Goal: Task Accomplishment & Management: Manage account settings

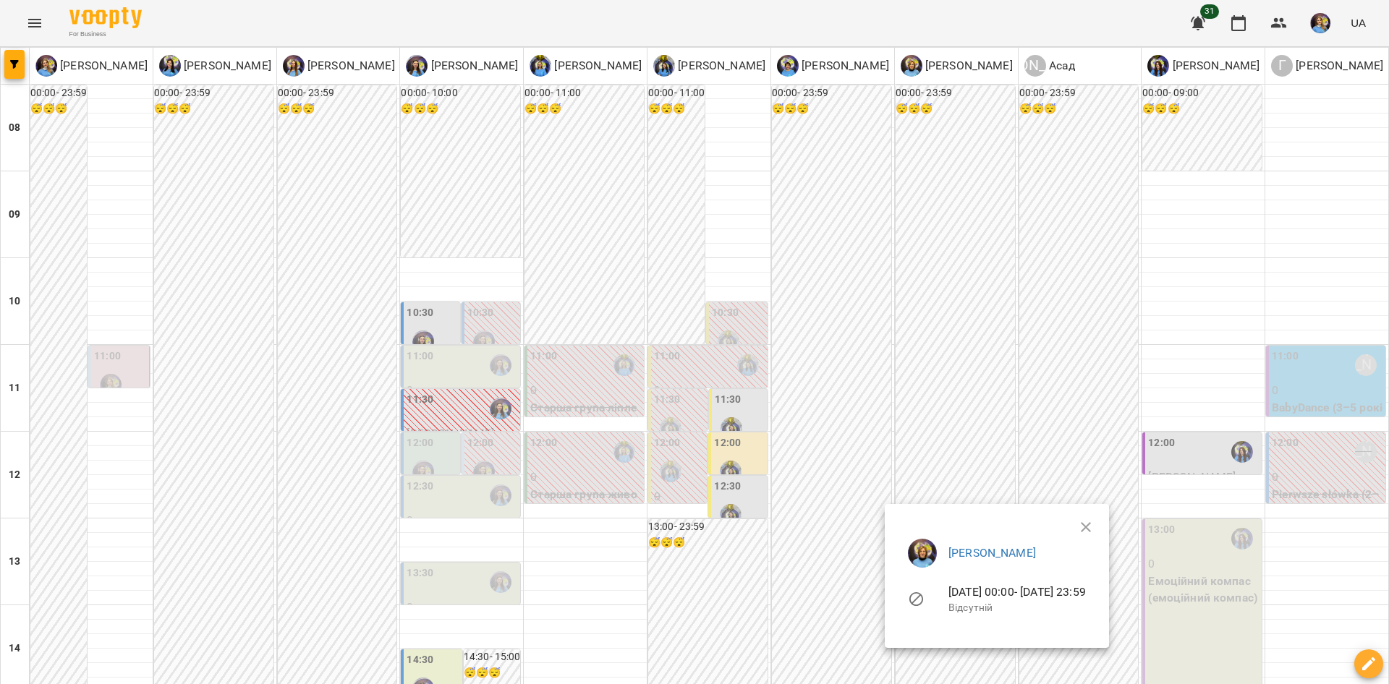
click at [881, 588] on div at bounding box center [694, 342] width 1389 height 684
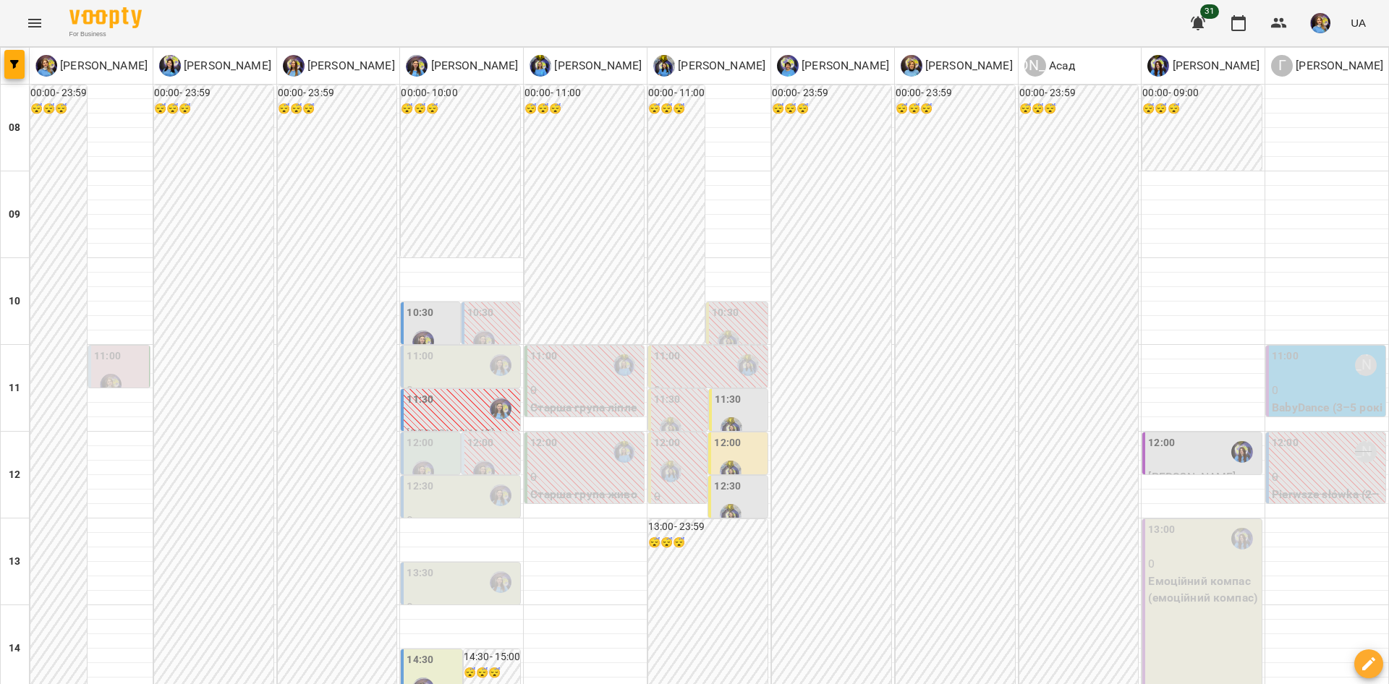
scroll to position [35, 0]
click at [407, 455] on div at bounding box center [423, 471] width 33 height 33
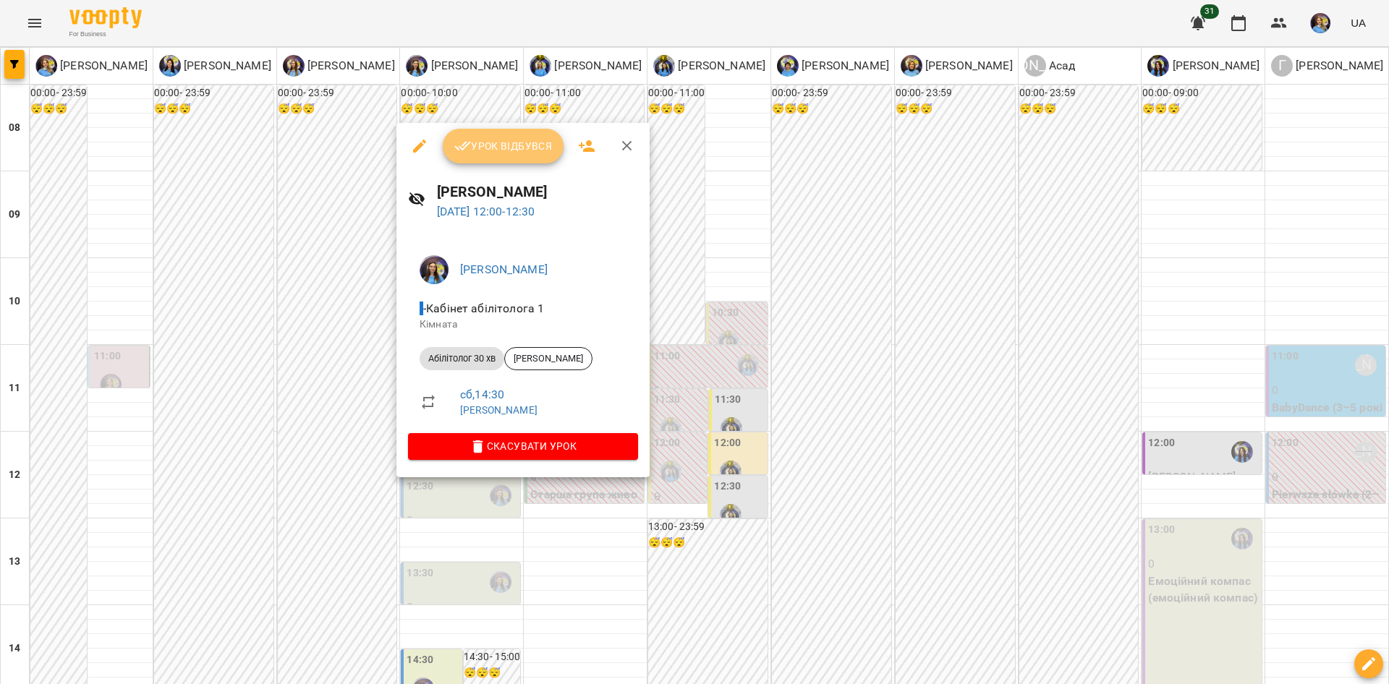
click at [483, 133] on button "Урок відбувся" at bounding box center [504, 146] width 122 height 35
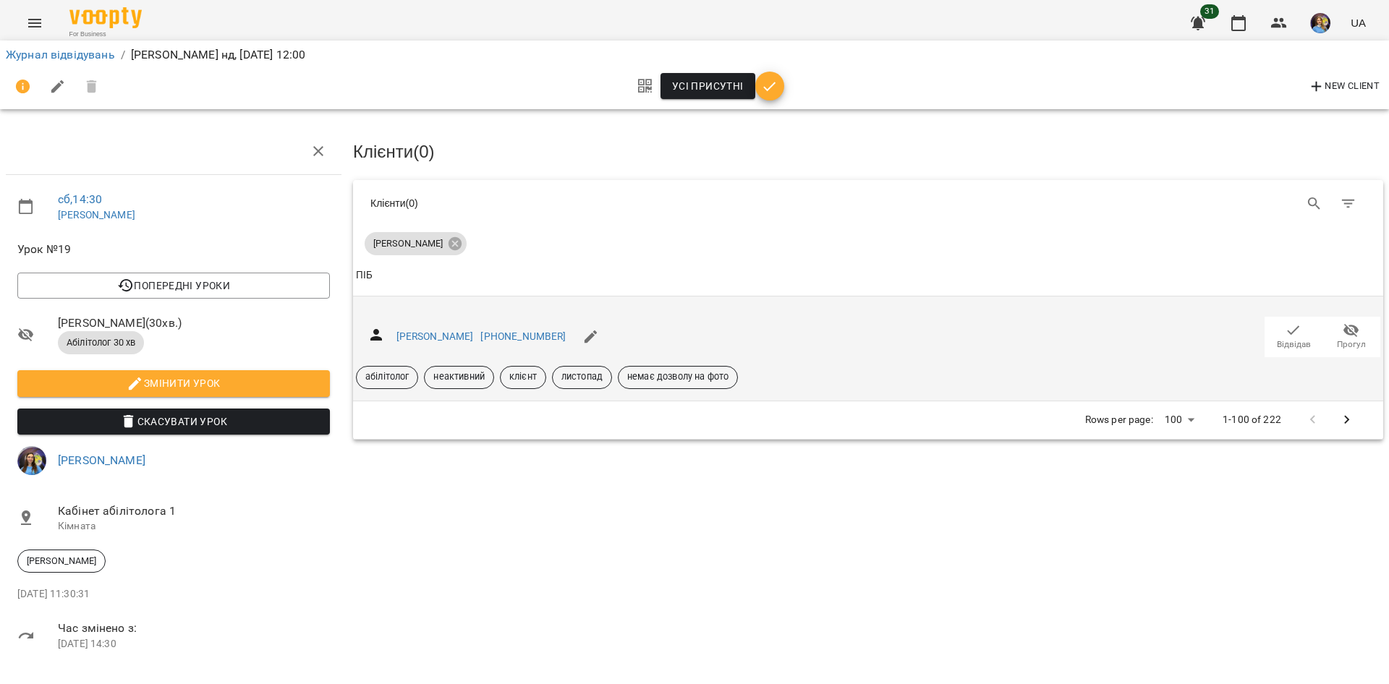
click at [1285, 334] on icon "button" at bounding box center [1293, 330] width 17 height 17
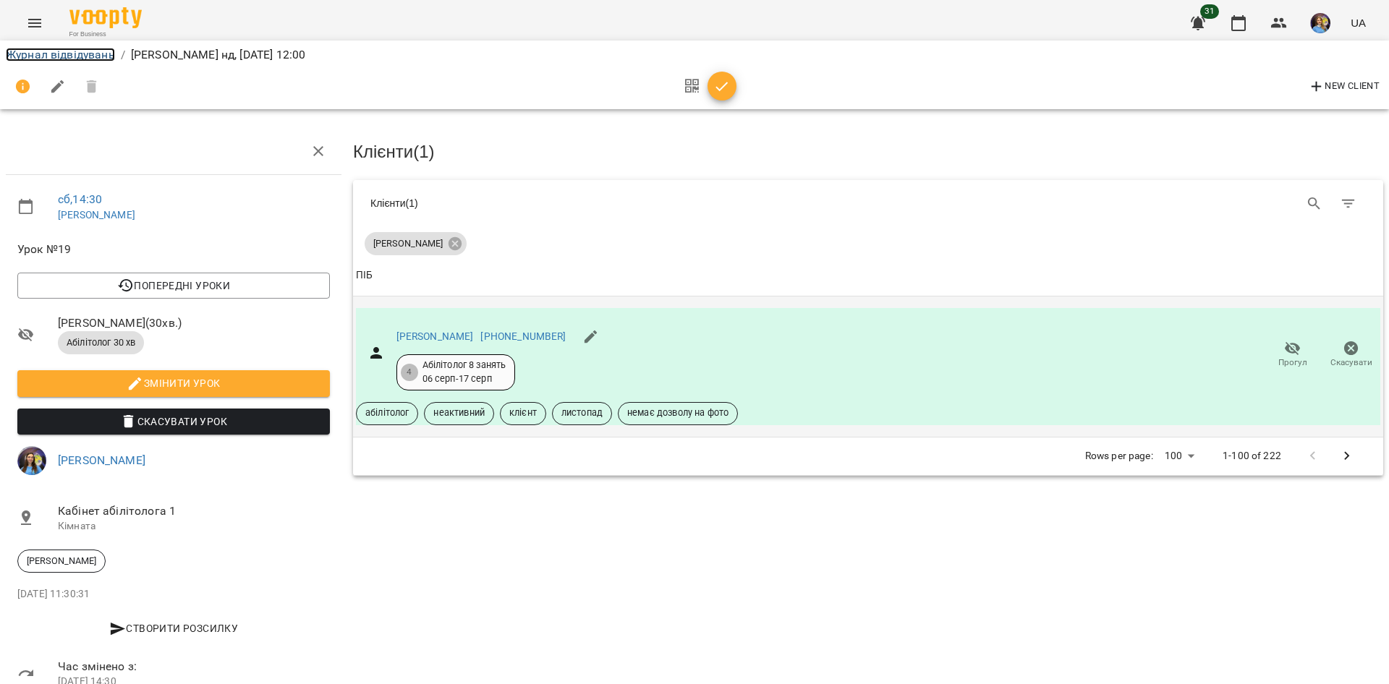
click at [48, 56] on link "Журнал відвідувань" at bounding box center [60, 55] width 109 height 14
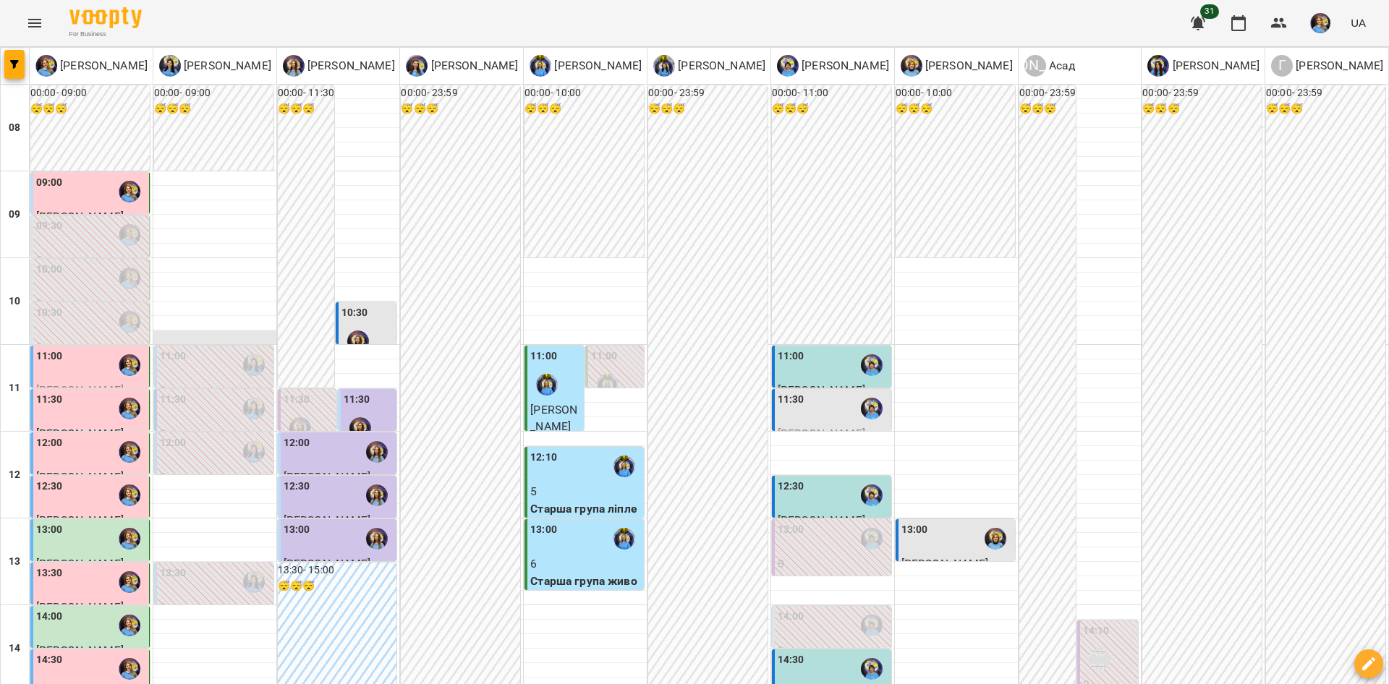
scroll to position [43, 0]
drag, startPoint x: 208, startPoint y: 245, endPoint x: 90, endPoint y: 240, distance: 118.0
click at [90, 262] on div "10:00" at bounding box center [91, 278] width 110 height 33
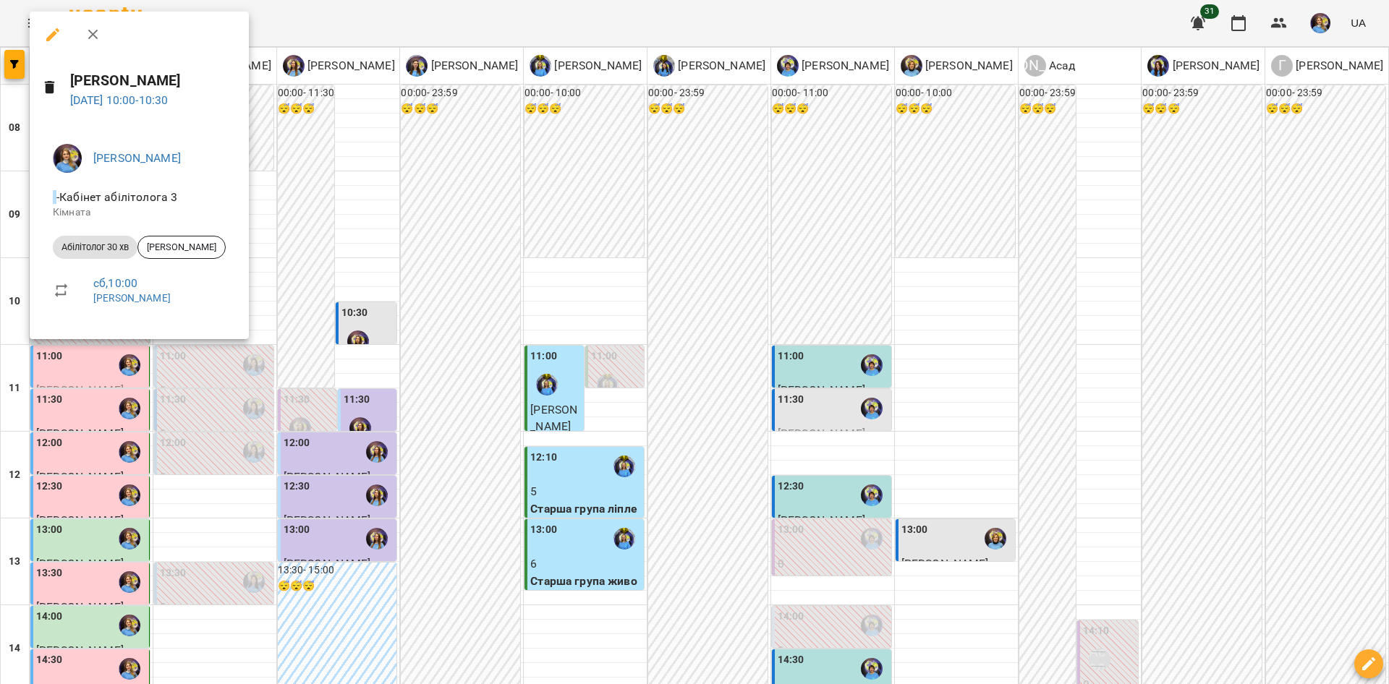
click at [217, 136] on ul "[PERSON_NAME] абілітолога 3 [PERSON_NAME] 30 хв [PERSON_NAME] сб , 10:00 [PERSO…" at bounding box center [139, 227] width 196 height 190
click at [303, 182] on div at bounding box center [694, 342] width 1389 height 684
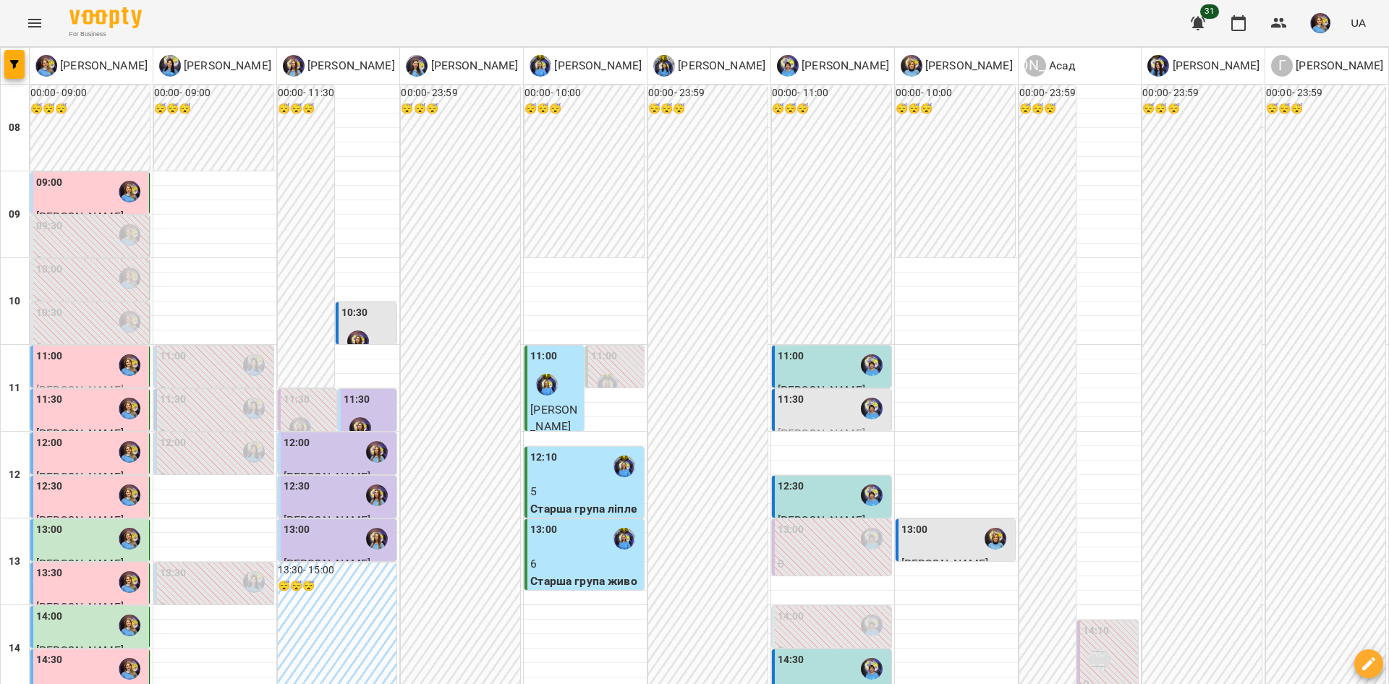
scroll to position [394, 0]
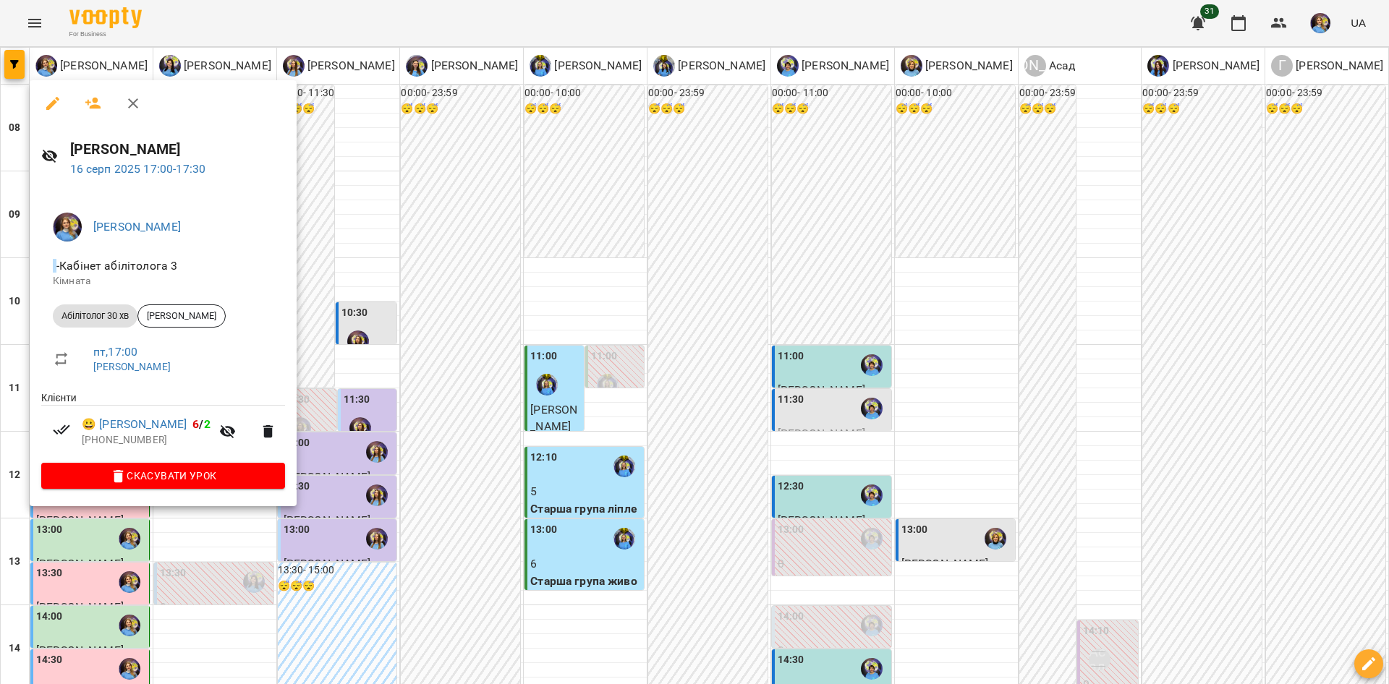
click at [502, 425] on div at bounding box center [694, 342] width 1389 height 684
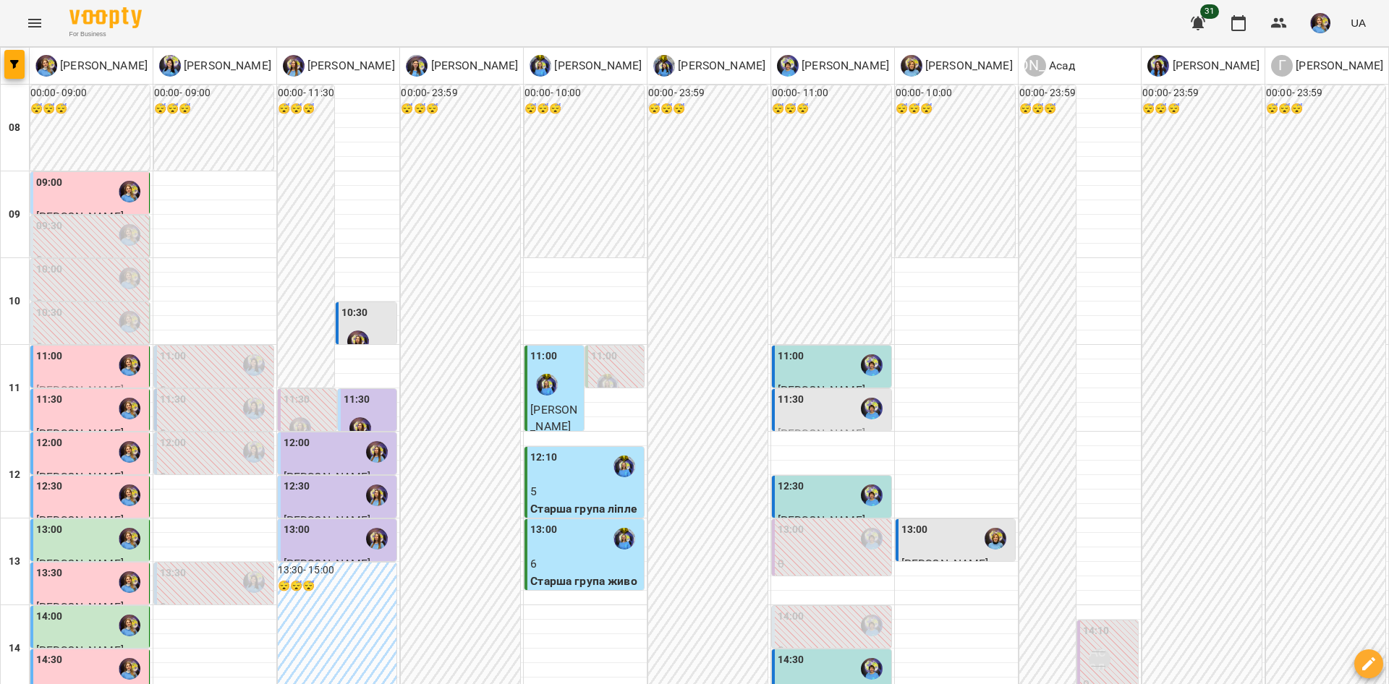
scroll to position [558, 0]
